Goal: Task Accomplishment & Management: Manage account settings

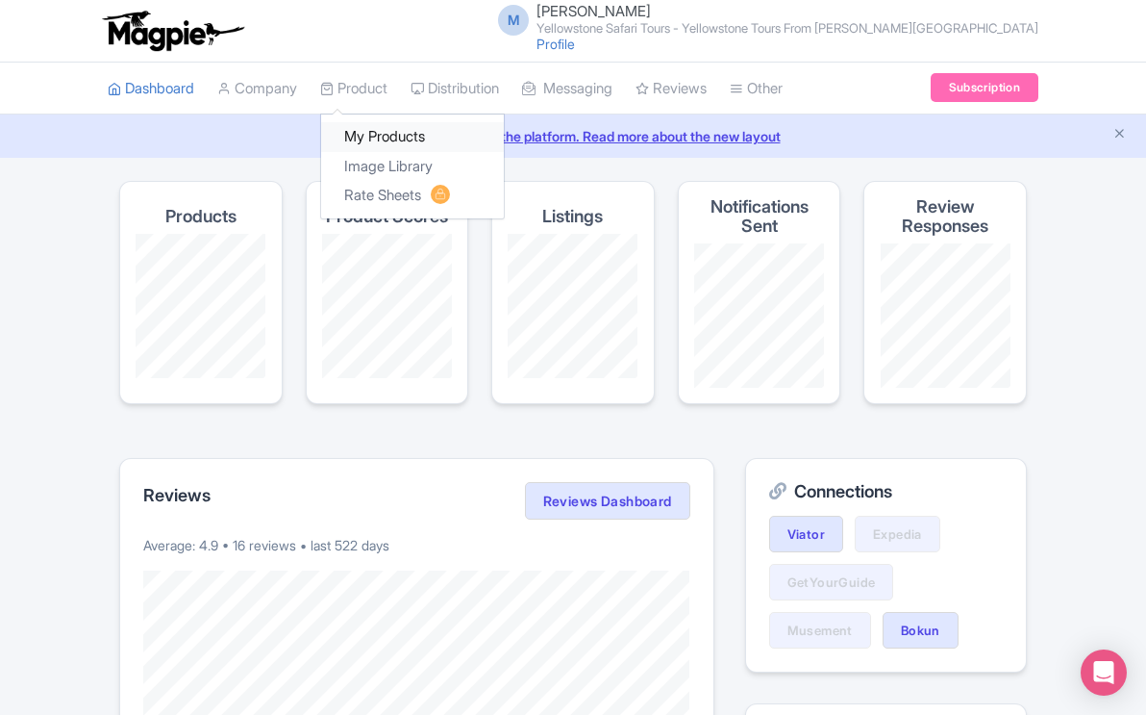
click at [375, 138] on link "My Products" at bounding box center [412, 137] width 183 height 30
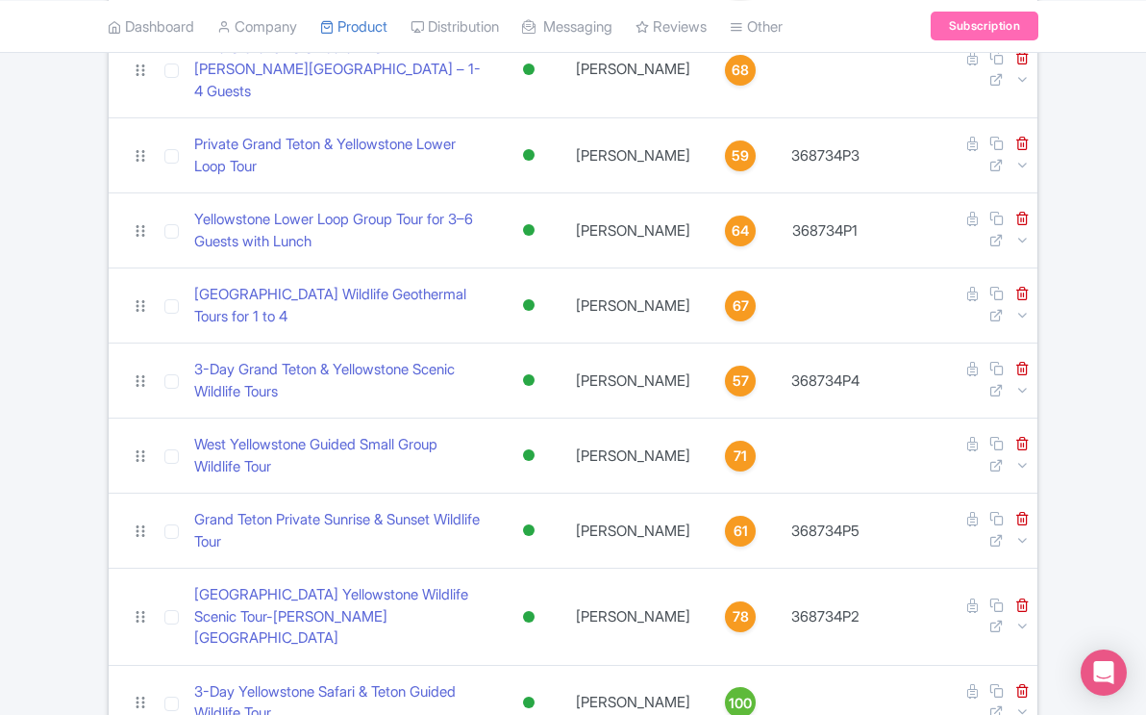
scroll to position [564, 0]
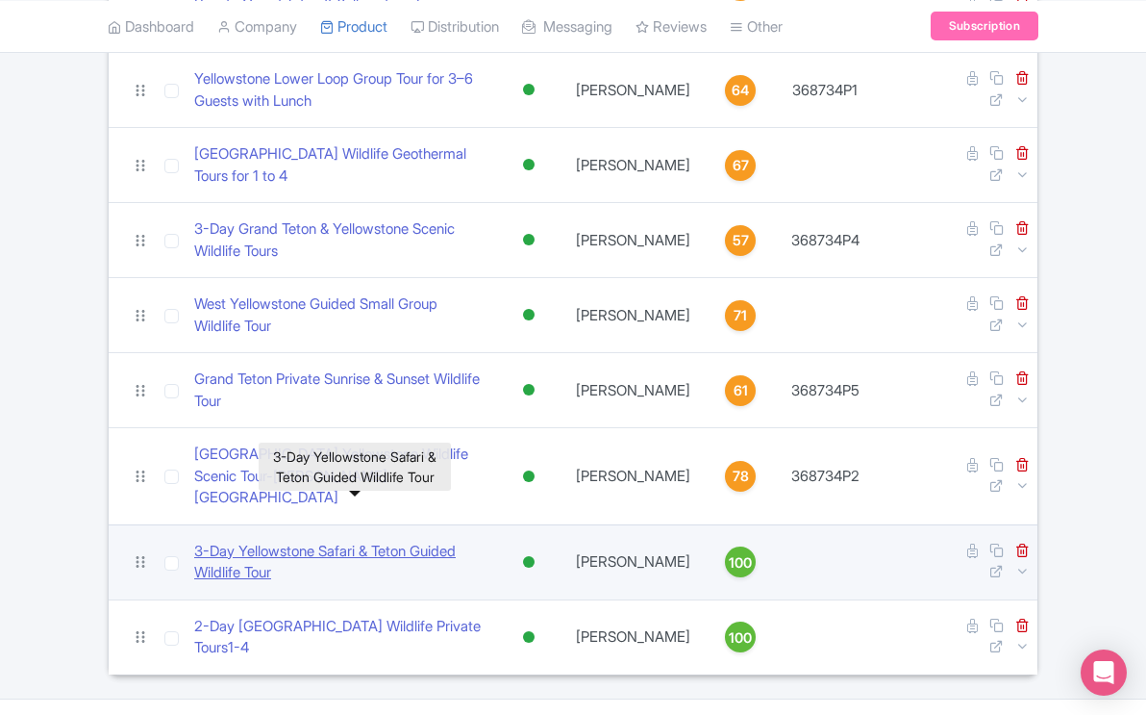
click at [415, 540] on link "​3-Day Yellowstone Safari & Teton Guided Wildlife Tour" at bounding box center [339, 561] width 291 height 43
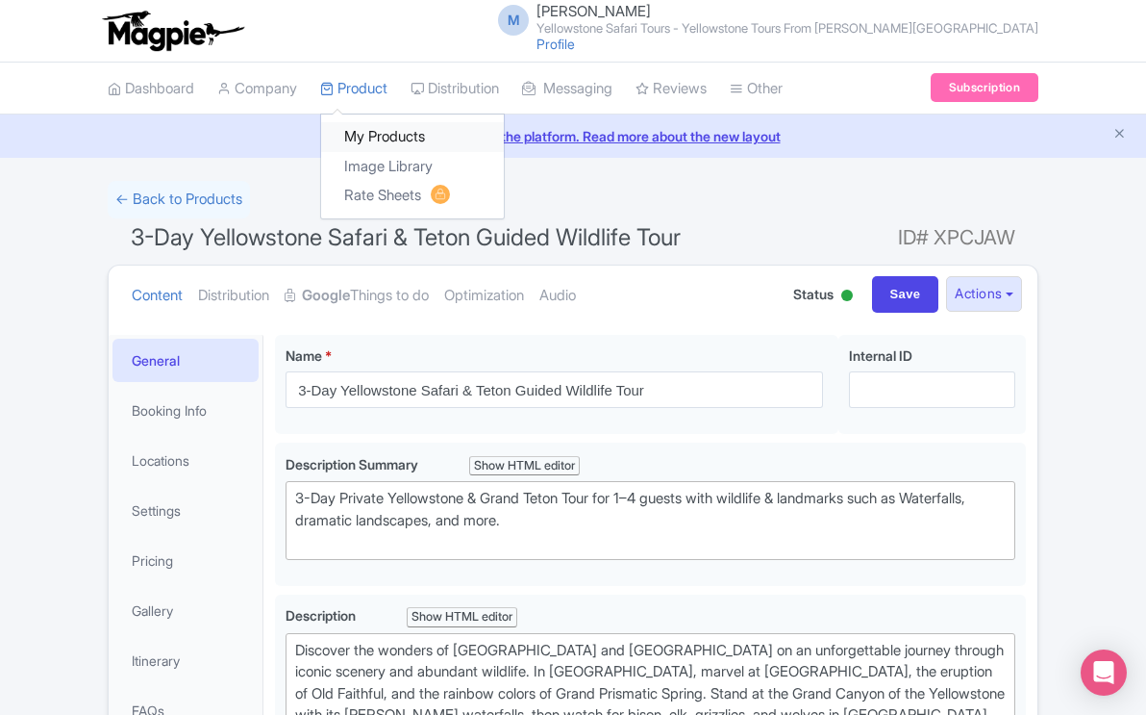
click at [384, 133] on link "My Products" at bounding box center [412, 137] width 183 height 30
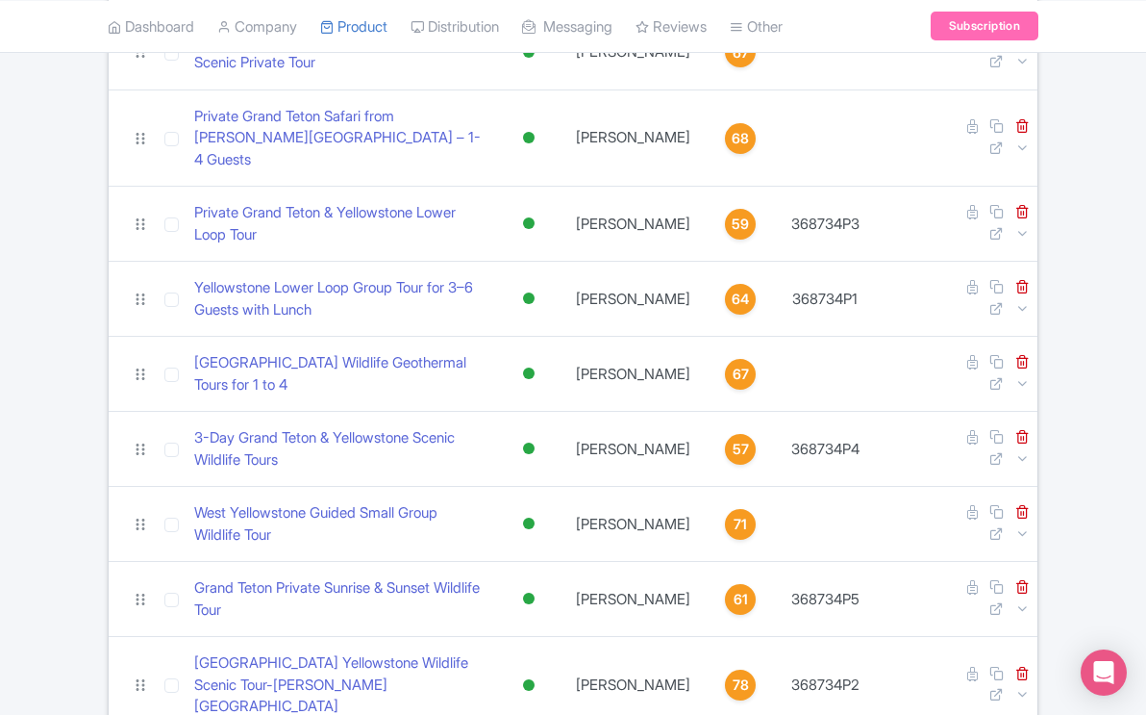
scroll to position [564, 0]
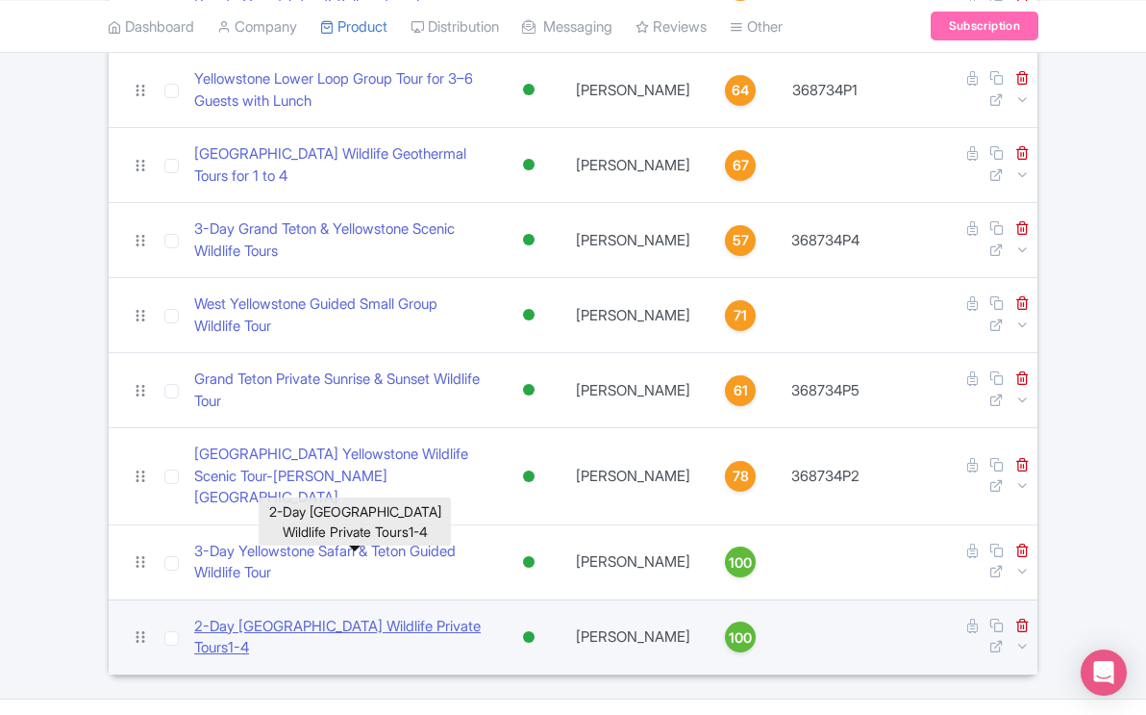
click at [458, 616] on link "2-Day Yellowstone Lower Upper Loop Wildlife Private Tours1-4" at bounding box center [339, 637] width 291 height 43
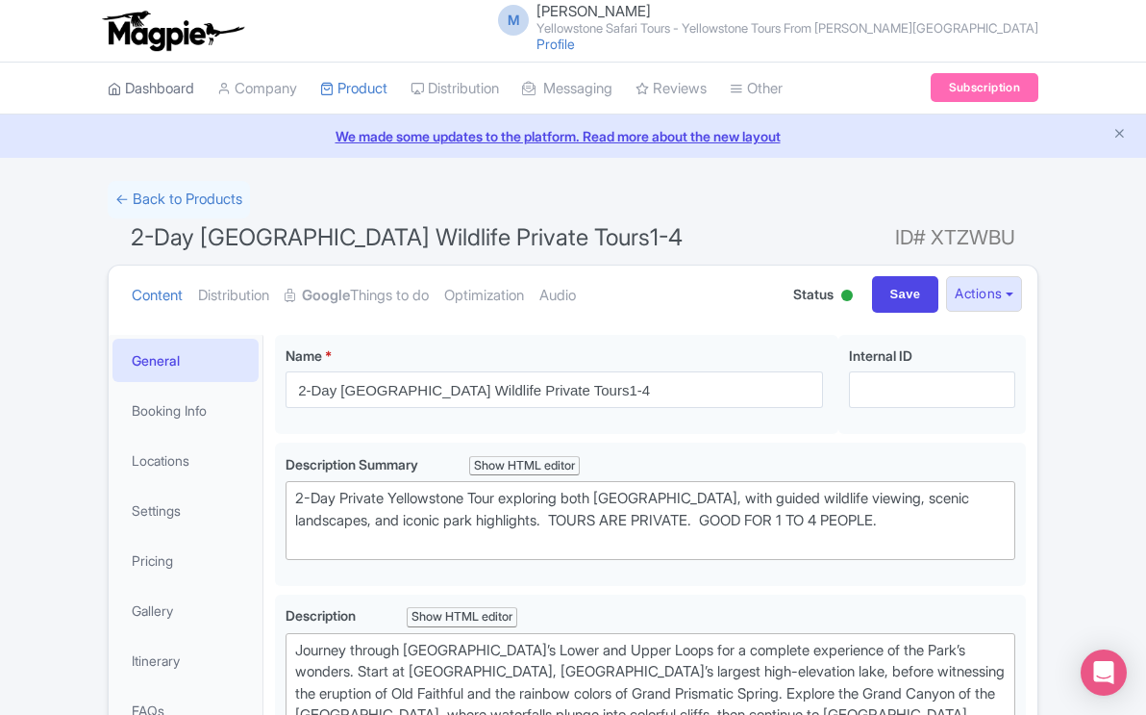
click at [163, 90] on link "Dashboard" at bounding box center [151, 89] width 87 height 53
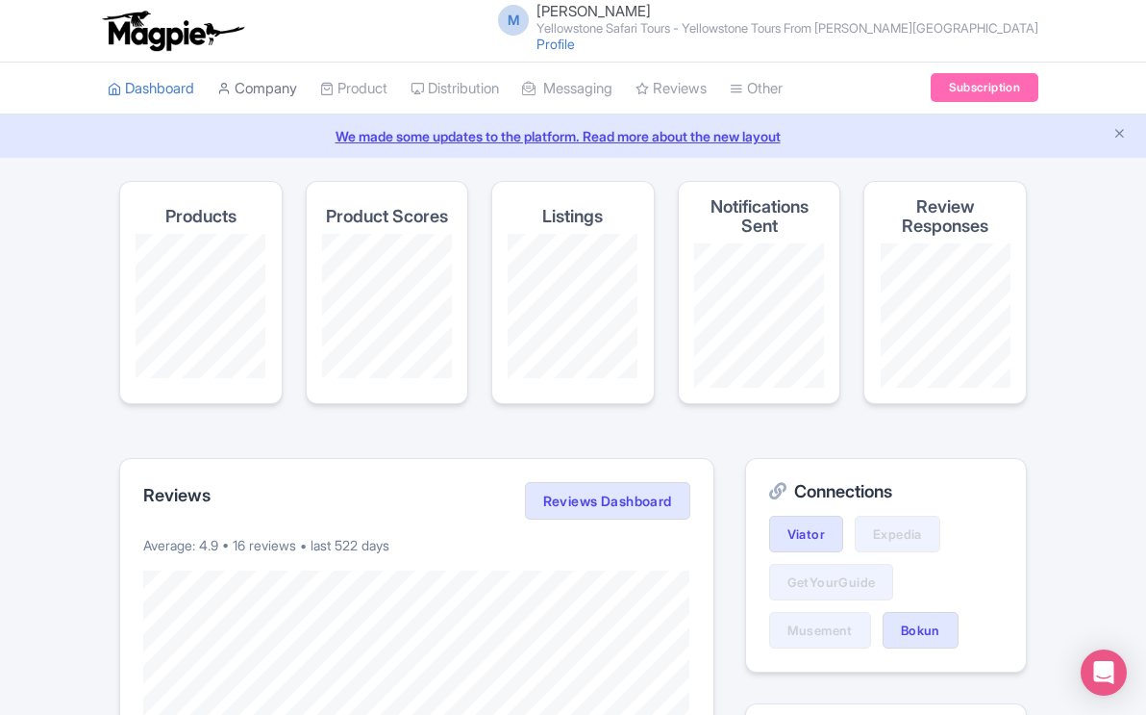
click at [281, 92] on link "Company" at bounding box center [257, 89] width 80 height 53
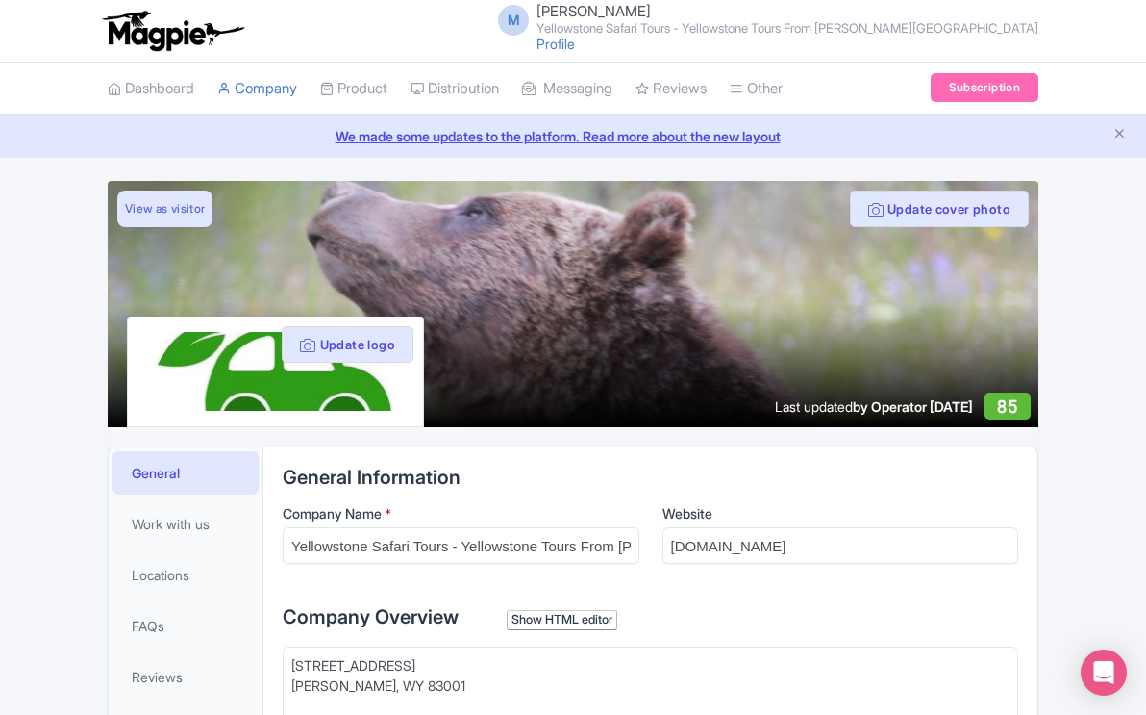
scroll to position [51, 0]
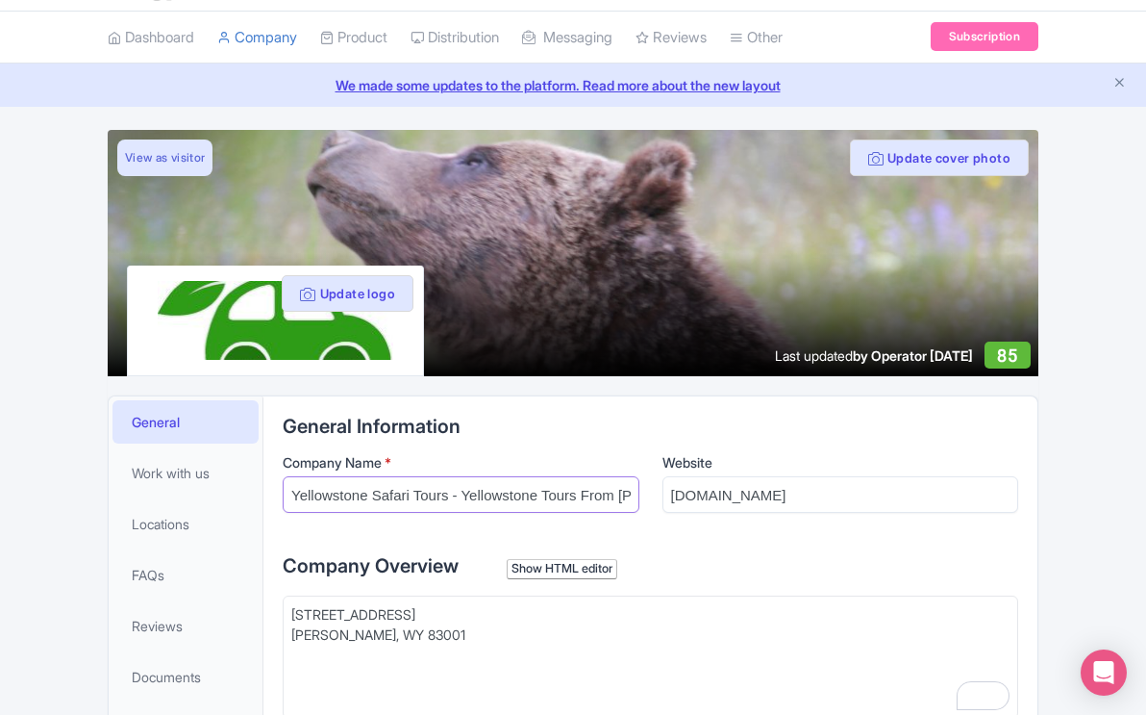
click at [621, 500] on input "Yellowstone Safari Tours - Yellowstone Tours From [PERSON_NAME][GEOGRAPHIC_DATA]" at bounding box center [461, 494] width 357 height 37
click at [756, 502] on input "[DOMAIN_NAME]" at bounding box center [841, 494] width 357 height 37
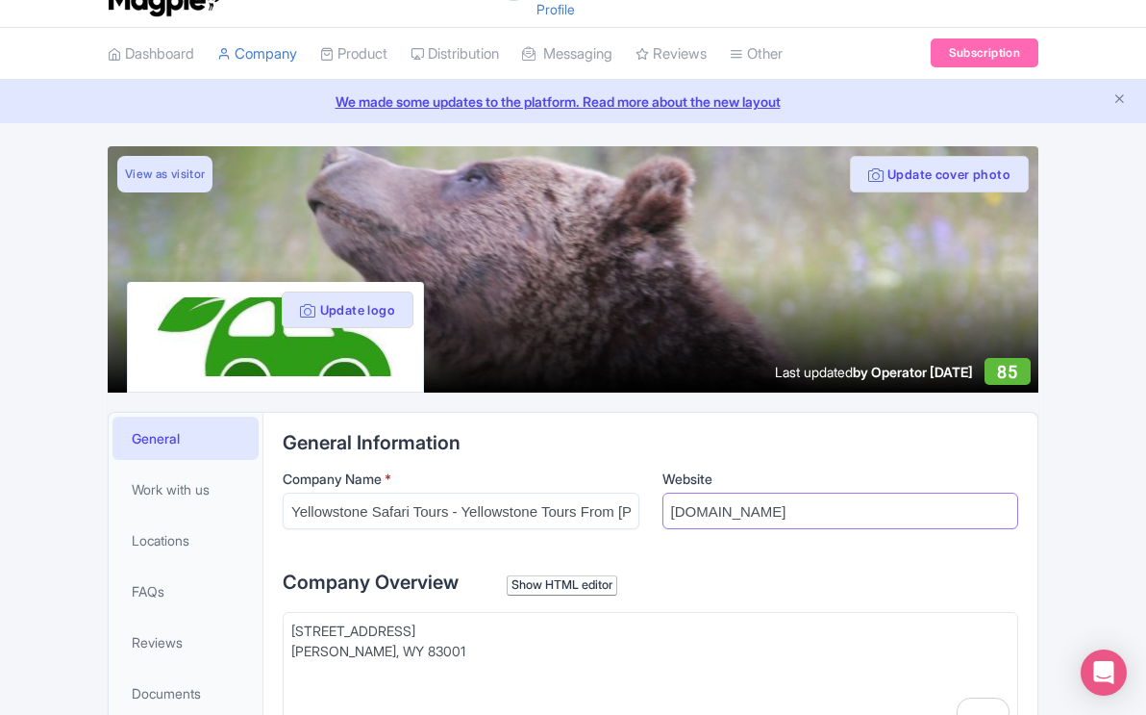
scroll to position [0, 0]
